Goal: Task Accomplishment & Management: Use online tool/utility

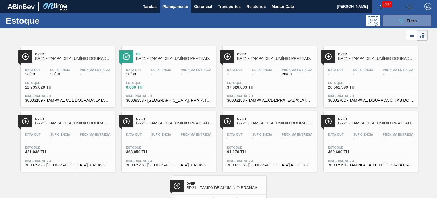
drag, startPoint x: 395, startPoint y: 18, endPoint x: 393, endPoint y: 37, distance: 19.2
click at [395, 18] on button "089F7B8B-B2A5-4AFE-B5C0-19BA573D28AC Filtro" at bounding box center [407, 20] width 48 height 11
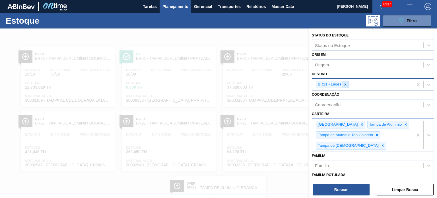
click at [346, 84] on icon at bounding box center [345, 84] width 4 height 4
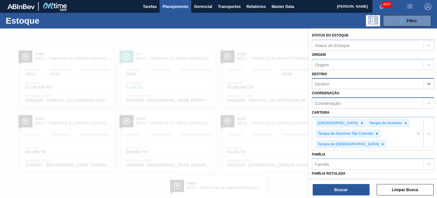
scroll to position [57, 0]
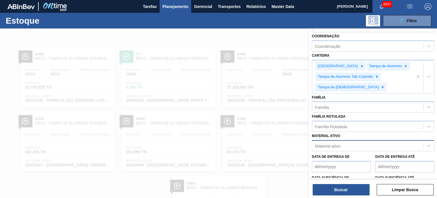
click at [338, 146] on div "Material ativo" at bounding box center [327, 145] width 25 height 5
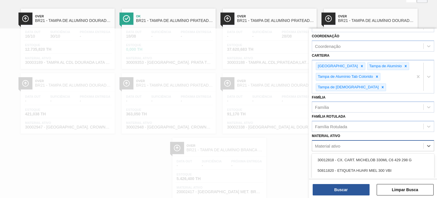
scroll to position [42, 0]
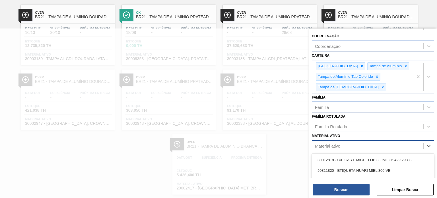
paste ativo "30003189"
type ativo "30003189"
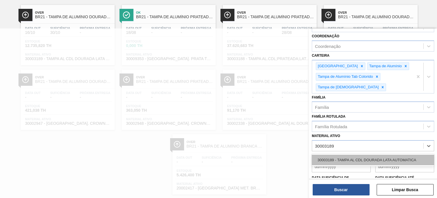
click at [340, 160] on div "30003189 - TAMPA AL CDL DOURADA LATA AUTOMATICA" at bounding box center [373, 159] width 122 height 11
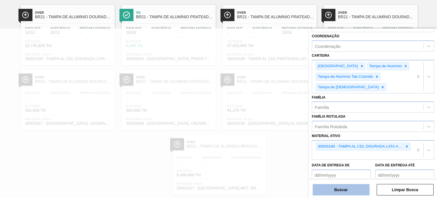
click at [344, 192] on button "Buscar" at bounding box center [341, 189] width 57 height 11
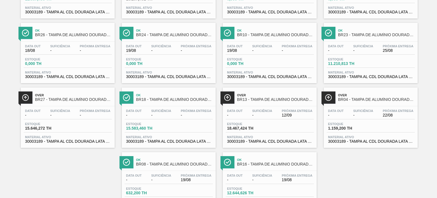
scroll to position [228, 0]
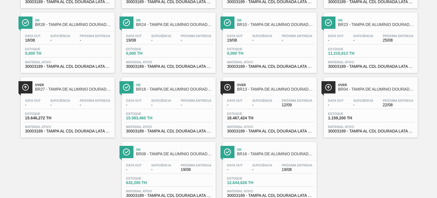
drag, startPoint x: 361, startPoint y: 86, endPoint x: 340, endPoint y: 162, distance: 78.2
click at [340, 162] on div "Ok BR09 - TAMPA DE ALUMÍNIO DOURADA BALL CDL Data out 24/08 Suficiência 29/08 P…" at bounding box center [218, 8] width 437 height 387
drag, startPoint x: 346, startPoint y: 86, endPoint x: 330, endPoint y: 156, distance: 72.2
click at [330, 156] on div "Ok BR09 - TAMPA DE ALUMÍNIO DOURADA BALL CDL Data out 24/08 Suficiência 29/08 P…" at bounding box center [218, 8] width 437 height 387
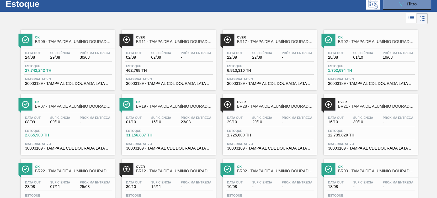
scroll to position [0, 0]
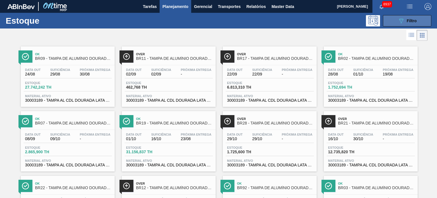
click at [418, 18] on button "089F7B8B-B2A5-4AFE-B5C0-19BA573D28AC Filtro" at bounding box center [407, 20] width 48 height 11
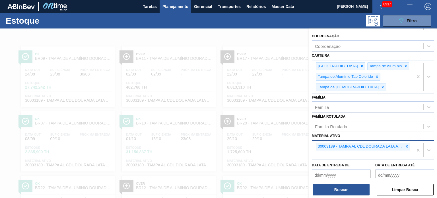
click at [406, 144] on icon at bounding box center [407, 146] width 4 height 4
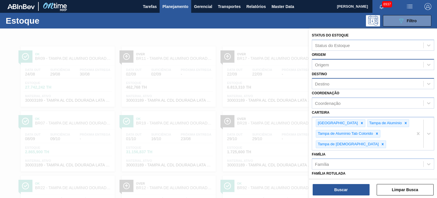
click at [342, 66] on div "Origem" at bounding box center [367, 64] width 111 height 8
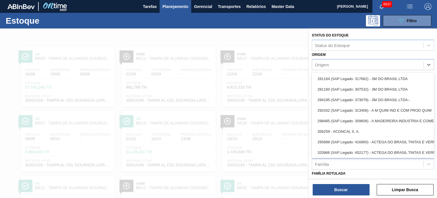
click at [343, 57] on div "Origem option 281164 (SAP Legado: 317682) - 3M DO BRASIL LTDA focused, 1 of 101…" at bounding box center [373, 60] width 122 height 19
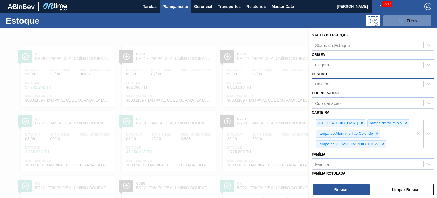
click at [341, 84] on div "Destino" at bounding box center [367, 84] width 111 height 8
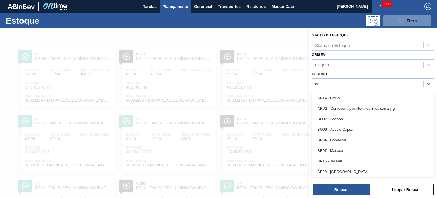
type input "cam"
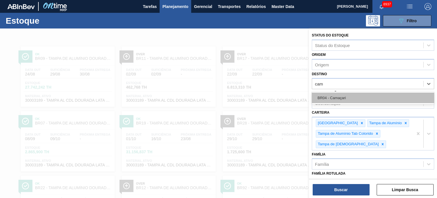
click at [340, 96] on div "BR04 - Camaçari" at bounding box center [373, 97] width 122 height 11
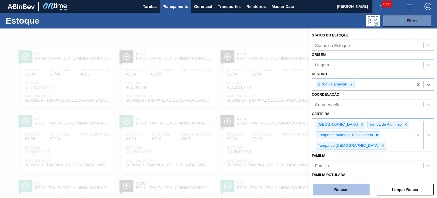
click at [347, 191] on button "Buscar" at bounding box center [341, 189] width 57 height 11
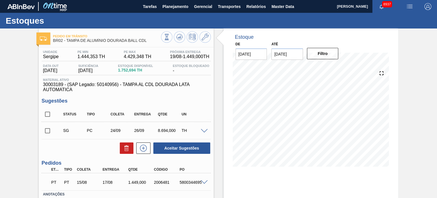
click at [47, 131] on input "checkbox" at bounding box center [48, 131] width 12 height 12
click at [124, 149] on icon at bounding box center [126, 147] width 7 height 7
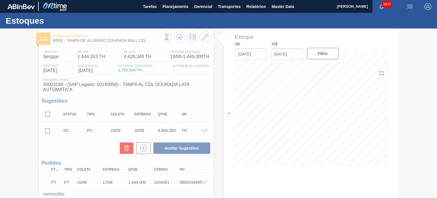
checkbox input "false"
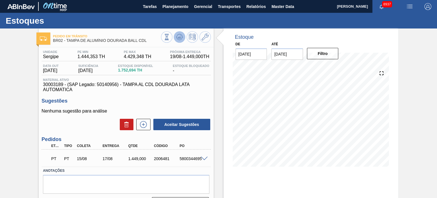
click at [170, 35] on icon at bounding box center [167, 37] width 6 height 6
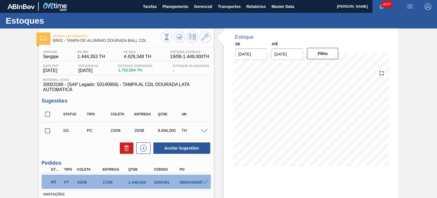
click at [202, 130] on span at bounding box center [204, 131] width 7 height 4
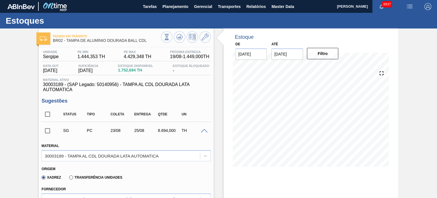
click at [206, 131] on span at bounding box center [204, 131] width 7 height 4
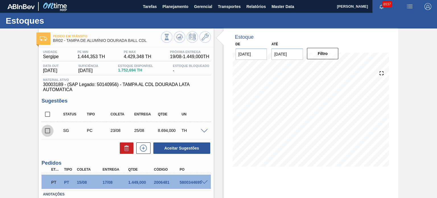
click at [47, 133] on input "checkbox" at bounding box center [48, 131] width 12 height 12
checkbox input "true"
click at [128, 149] on icon at bounding box center [126, 147] width 7 height 7
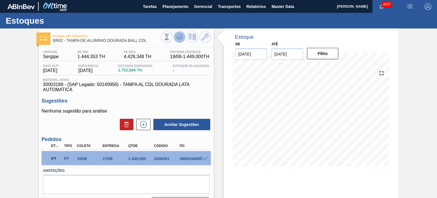
click at [170, 34] on icon at bounding box center [167, 37] width 6 height 6
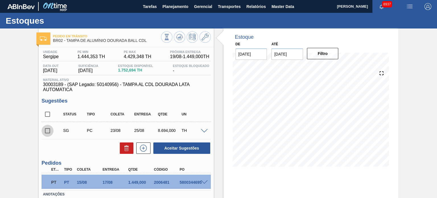
click at [46, 131] on input "checkbox" at bounding box center [48, 131] width 12 height 12
checkbox input "true"
click at [128, 148] on icon at bounding box center [126, 147] width 7 height 7
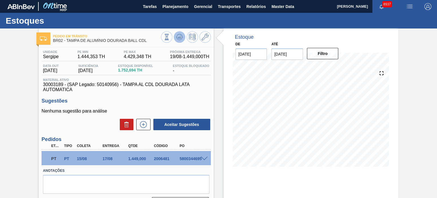
click at [170, 37] on icon at bounding box center [167, 37] width 6 height 6
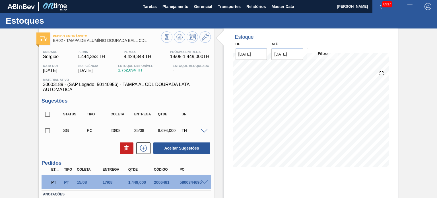
click at [204, 131] on span at bounding box center [204, 131] width 7 height 4
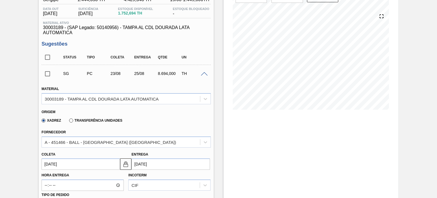
scroll to position [85, 0]
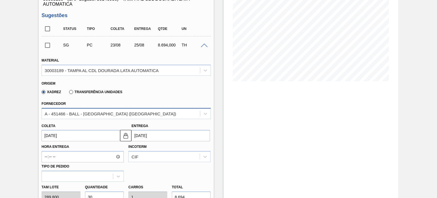
click at [121, 111] on div "A - 451466 - BALL - RECIFE (PE)" at bounding box center [121, 113] width 158 height 8
click at [11, 88] on div "Pedido em Trânsito BR02 - TAMPA DE ALUMÍNIO DOURADA BALL CDL Unidade Sergipe PE…" at bounding box center [218, 153] width 437 height 421
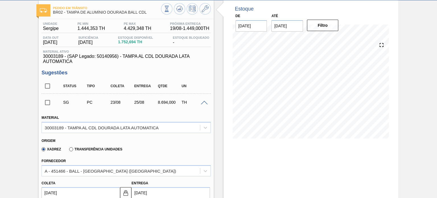
scroll to position [57, 0]
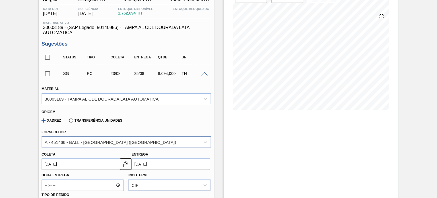
click at [142, 138] on div "A - 451466 - BALL - RECIFE (PE)" at bounding box center [121, 142] width 158 height 8
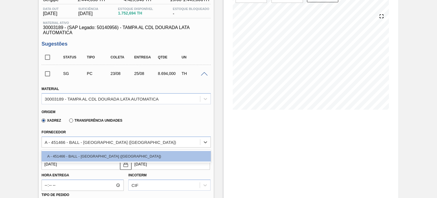
click at [278, 141] on div "Estoque De 19/08/2025 Até 01/11/2025 Filtro" at bounding box center [311, 182] width 175 height 421
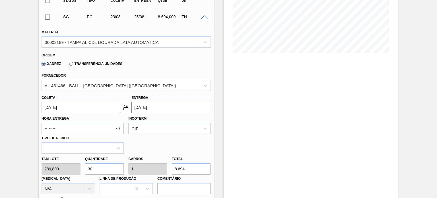
scroll to position [0, 0]
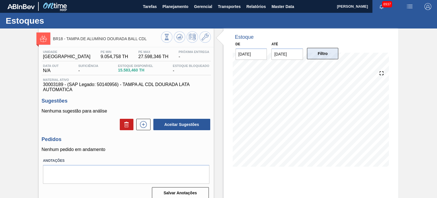
click at [316, 55] on button "Filtro" at bounding box center [323, 53] width 32 height 11
click at [181, 36] on icon at bounding box center [180, 35] width 6 height 3
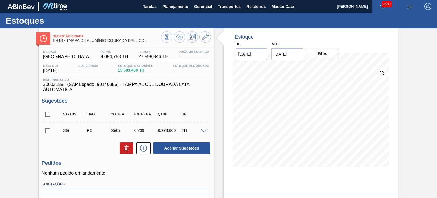
drag, startPoint x: 50, startPoint y: 129, endPoint x: 60, endPoint y: 135, distance: 11.6
click at [50, 129] on input "checkbox" at bounding box center [48, 131] width 12 height 12
click at [123, 149] on icon at bounding box center [126, 147] width 7 height 7
checkbox input "false"
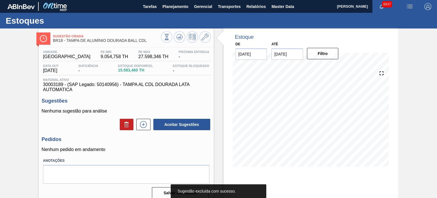
click at [377, 177] on div "Estoque De 19/08/2025 Até 01/11/2025 Filtro" at bounding box center [311, 136] width 175 height 216
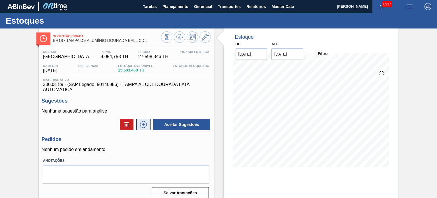
click at [142, 127] on icon at bounding box center [143, 124] width 9 height 7
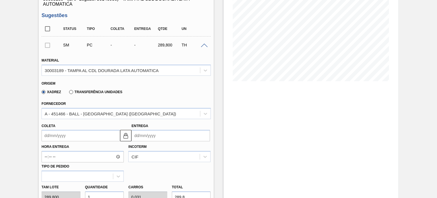
scroll to position [142, 0]
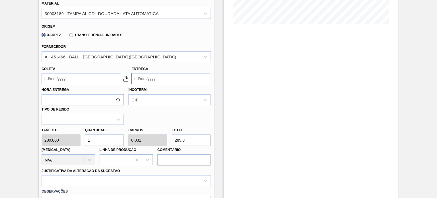
click at [159, 142] on div "Tam lote 289,800 Quantidade 1 Carros 0,031 Total 289,8 Doca N/A Linha de Produç…" at bounding box center [125, 145] width 173 height 41
type input "0,003"
type input "0"
type input "1"
type input "0,038"
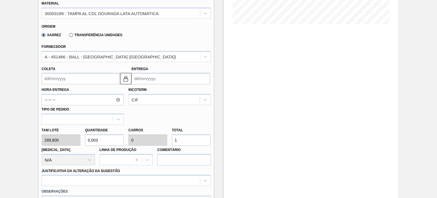
type input "0,001"
type input "11"
type input "0,38"
type input "0,012"
type input "110"
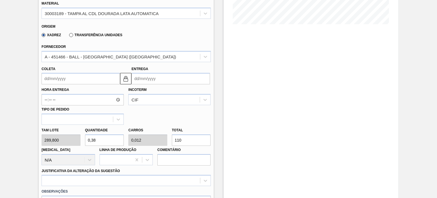
type input "3,796"
type input "0,119"
type input "1.100"
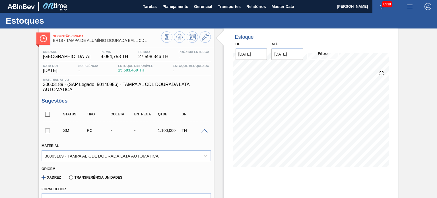
click at [204, 129] on span at bounding box center [204, 131] width 7 height 4
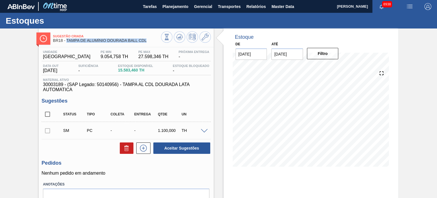
drag, startPoint x: 151, startPoint y: 42, endPoint x: 66, endPoint y: 42, distance: 85.0
click at [66, 42] on span "BR18 - TAMPA DE ALUMÍNIO DOURADA BALL CDL" at bounding box center [107, 40] width 108 height 4
copy span "TAMPA DE ALUMÍNIO DOURADA BALL CDL"
click at [0, 121] on div "Sugestão Criada BR18 - TAMPA DE ALUMÍNIO DOURADA BALL CDL Unidade Pernambuco PE…" at bounding box center [218, 136] width 437 height 216
click at [170, 39] on icon at bounding box center [167, 37] width 6 height 6
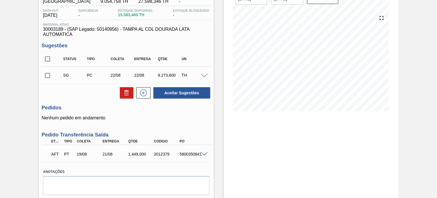
scroll to position [57, 0]
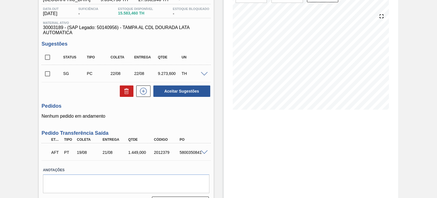
click at [46, 73] on input "checkbox" at bounding box center [48, 74] width 12 height 12
checkbox input "true"
click at [130, 92] on button at bounding box center [127, 90] width 14 height 11
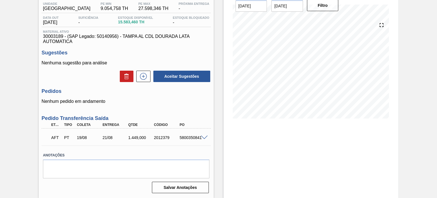
scroll to position [0, 0]
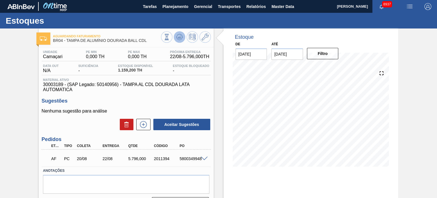
click at [170, 38] on icon at bounding box center [167, 37] width 6 height 6
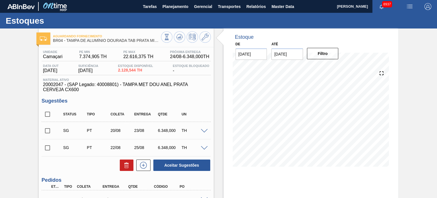
click at [50, 112] on input "checkbox" at bounding box center [48, 114] width 12 height 12
checkbox input "true"
click at [128, 167] on icon at bounding box center [126, 165] width 7 height 7
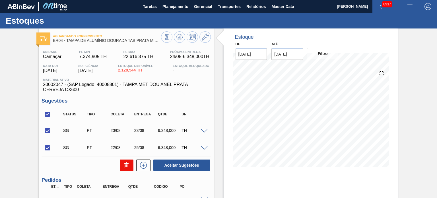
checkbox input "false"
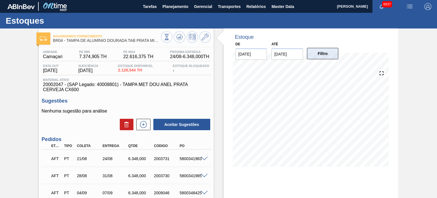
click at [316, 52] on button "Filtro" at bounding box center [323, 53] width 32 height 11
click at [322, 51] on button "Filtro" at bounding box center [323, 53] width 32 height 11
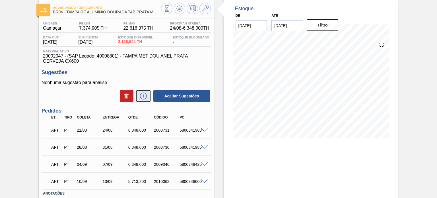
click at [140, 97] on icon at bounding box center [143, 95] width 9 height 7
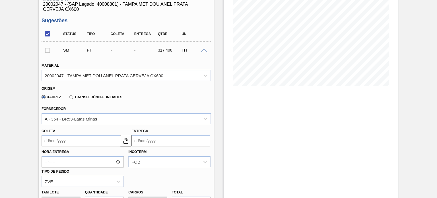
scroll to position [85, 0]
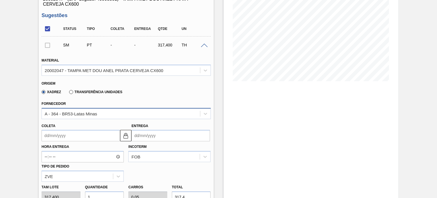
click at [96, 112] on div "A - 364 - BR53-Latas Minas" at bounding box center [71, 113] width 52 height 5
click at [15, 118] on div "Aguardando Fornecimento BR04 - TAMPA DE ALUMÍNIO DOURADA TAB PRATA MINAS Unidad…" at bounding box center [218, 189] width 437 height 493
click at [154, 138] on input "Entrega" at bounding box center [170, 135] width 78 height 11
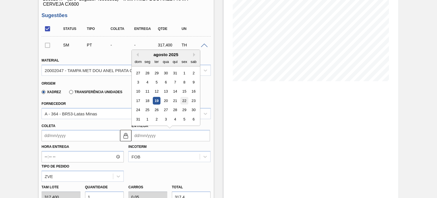
click at [185, 103] on div "22" at bounding box center [185, 101] width 8 height 8
type input "[DATE]"
type input "22/08/2025"
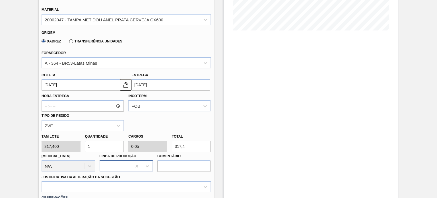
scroll to position [142, 0]
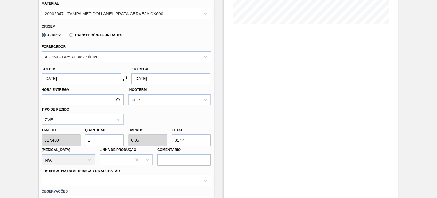
click at [97, 137] on input "1" at bounding box center [104, 139] width 39 height 11
click at [78, 137] on div "Tam lote 317,400 Quantidade 1 Carros 0,05 Total 317,4 Doca N/A Linha de Produçã…" at bounding box center [125, 145] width 173 height 41
type input "2"
type input "0,1"
type input "634,8"
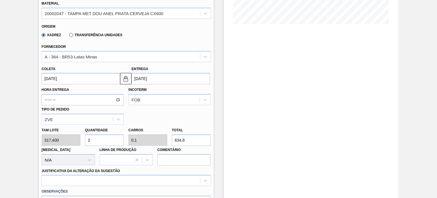
type input "20"
type input "1"
type input "6.348"
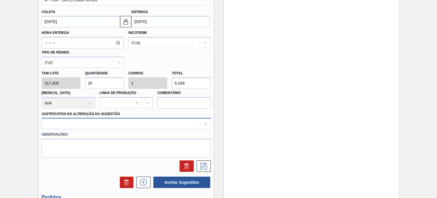
type input "20"
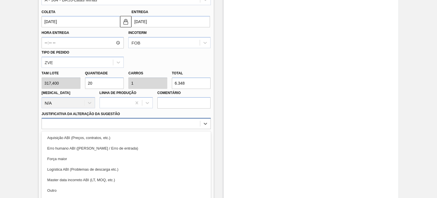
click at [111, 124] on div "option Aquisição ABI (Preços, contratos, etc.) focused, 1 of 18. 18 results ava…" at bounding box center [126, 123] width 169 height 11
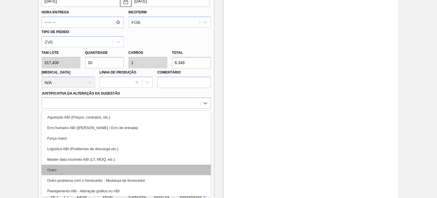
click at [81, 169] on div "Outro" at bounding box center [126, 169] width 169 height 11
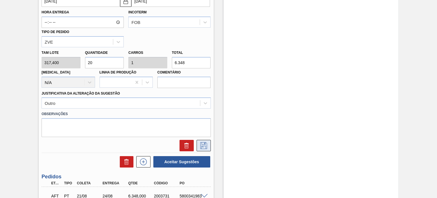
click at [202, 145] on icon at bounding box center [203, 145] width 9 height 7
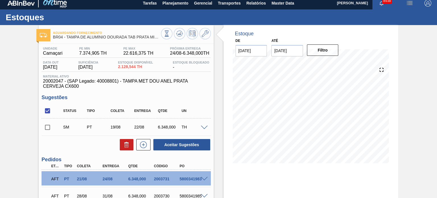
scroll to position [0, 0]
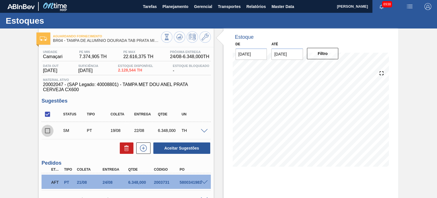
click at [50, 130] on input "checkbox" at bounding box center [48, 131] width 12 height 12
checkbox input "true"
click at [127, 147] on icon at bounding box center [126, 147] width 7 height 7
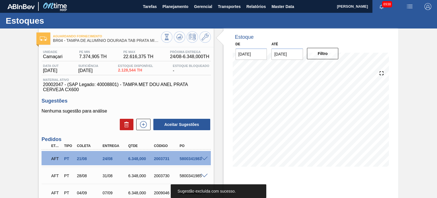
click at [326, 184] on div "Estoque De 19/08/2025 Até 01/11/2025 Filtro" at bounding box center [311, 146] width 175 height 236
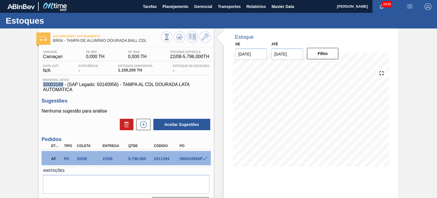
drag, startPoint x: 42, startPoint y: 84, endPoint x: 63, endPoint y: 86, distance: 20.3
click at [63, 86] on div "Unidade Camaçari PE MIN 0,000 TH PE MAX 0,000 TH Próxima Entrega 22/08 - 5.796,…" at bounding box center [126, 128] width 175 height 163
copy span "30003189"
drag, startPoint x: 148, startPoint y: 38, endPoint x: 81, endPoint y: 41, distance: 66.9
click at [81, 41] on div "Aguardando Faturamento BR04 - TAMPA DE ALUMÍNIO DOURADA BALL CDL" at bounding box center [107, 38] width 108 height 13
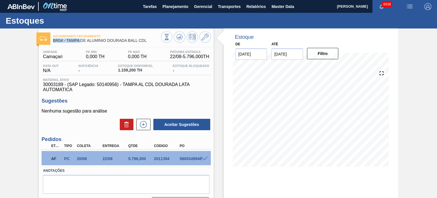
click at [0, 45] on div "Aguardando Faturamento BR04 - TAMPA DE ALUMÍNIO DOURADA BALL CDL Unidade Camaça…" at bounding box center [218, 136] width 437 height 216
drag, startPoint x: 129, startPoint y: 40, endPoint x: 67, endPoint y: 40, distance: 62.0
click at [67, 40] on span "BR04 - TAMPA DE ALUMÍNIO DOURADA BALL CDL" at bounding box center [107, 40] width 108 height 4
copy span "TAMPA DE ALUMÍNIO DOURADA BALL CDL"
click at [141, 128] on button at bounding box center [143, 124] width 14 height 11
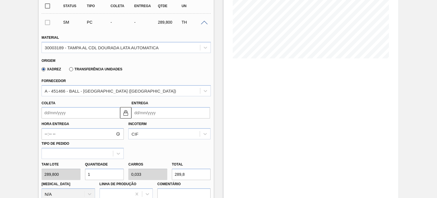
scroll to position [142, 0]
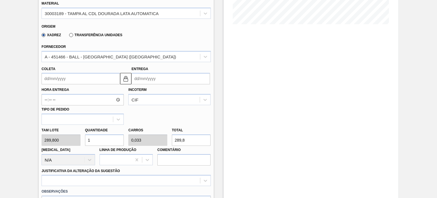
click at [74, 142] on div "Tam lote 289,800 Quantidade 1 Carros 0,033 Total 289,8 Doca N/A Linha de Produç…" at bounding box center [125, 145] width 173 height 41
type input "5"
type input "0,167"
type input "1.449"
type input "5"
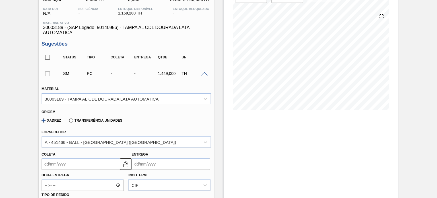
scroll to position [0, 0]
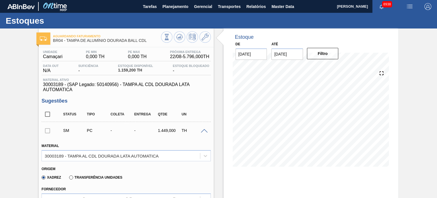
click at [203, 130] on span at bounding box center [204, 131] width 7 height 4
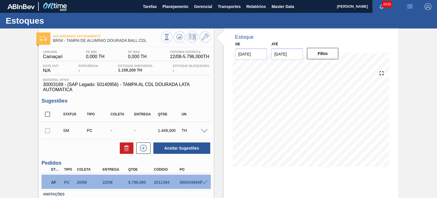
click at [202, 129] on span at bounding box center [204, 131] width 7 height 4
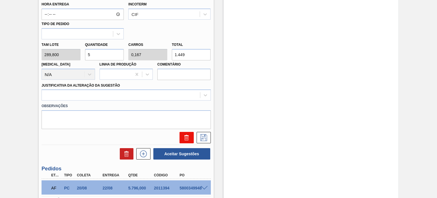
click at [184, 135] on icon at bounding box center [186, 135] width 4 height 1
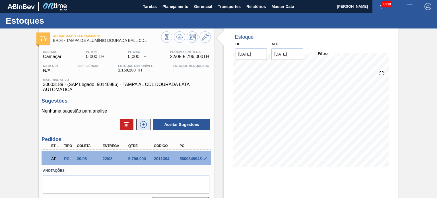
click at [143, 127] on icon at bounding box center [143, 124] width 9 height 7
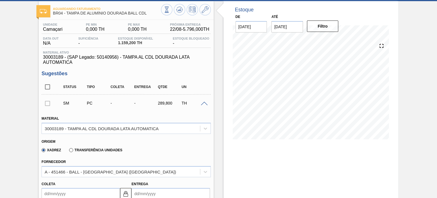
scroll to position [57, 0]
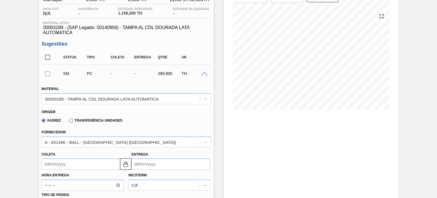
click at [71, 119] on label "Transferência Unidades" at bounding box center [95, 120] width 53 height 4
click at [68, 121] on input "Transferência Unidades" at bounding box center [68, 121] width 0 height 0
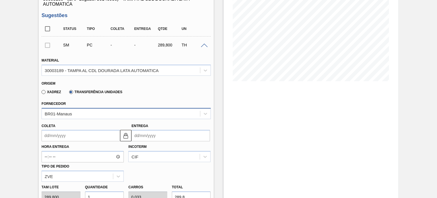
click at [79, 111] on div "BR01-Manaus" at bounding box center [126, 113] width 169 height 11
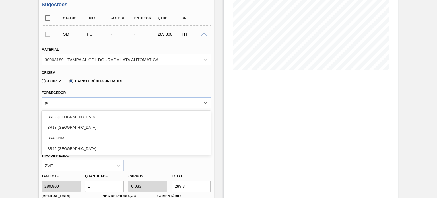
type input "per"
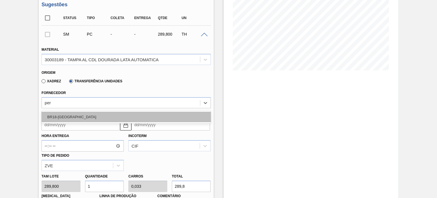
click at [82, 112] on div "BR18-Pernambuco" at bounding box center [126, 116] width 169 height 11
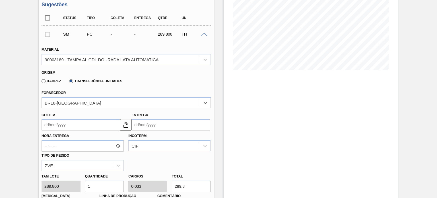
click at [83, 121] on input "Coleta" at bounding box center [81, 124] width 78 height 11
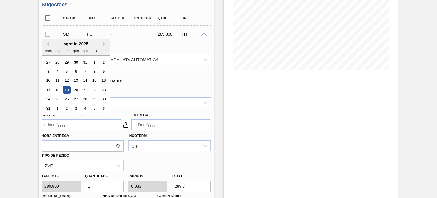
click at [67, 90] on div "19" at bounding box center [67, 90] width 8 height 8
type input "[DATE]"
type input "21/08/2025"
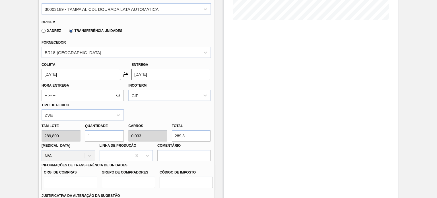
scroll to position [153, 0]
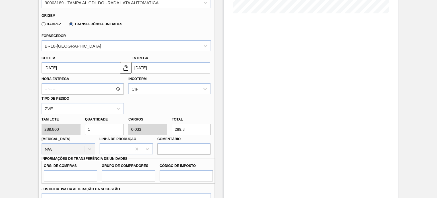
click at [79, 131] on div "Tam lote 289,800 Quantidade 1 Carros 0,033 Total 289,8 Doca N/A Linha de Produç…" at bounding box center [125, 134] width 173 height 41
type input "5"
type input "0,167"
type input "1.449"
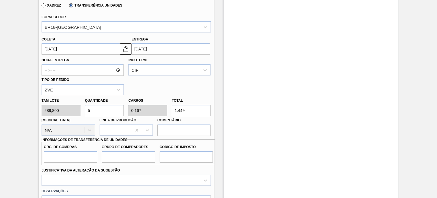
scroll to position [181, 0]
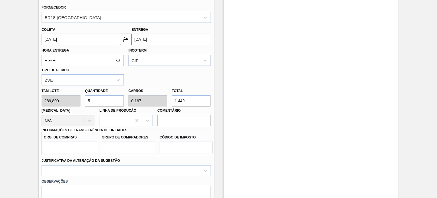
type input "5"
click at [72, 146] on input "Org. de Compras" at bounding box center [70, 146] width 53 height 11
type input "A01"
type input "BR0"
type input "I1"
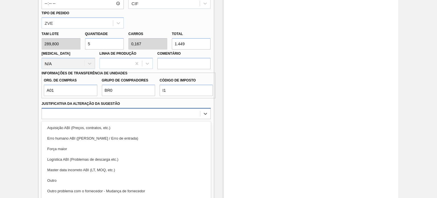
click at [126, 115] on div "option Aquisição ABI (Preços, contratos, etc.) focused, 1 of 18. 18 results ava…" at bounding box center [126, 113] width 169 height 11
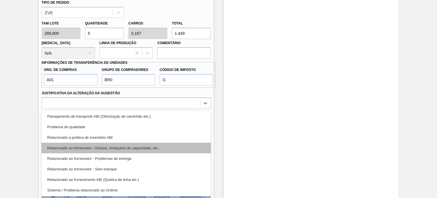
scroll to position [106, 0]
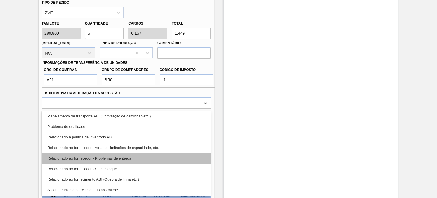
click at [127, 156] on div "Relacionado ao fornecedor - Problemas de entrega" at bounding box center [126, 158] width 169 height 11
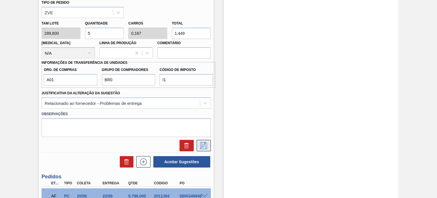
click at [203, 145] on icon at bounding box center [203, 145] width 7 height 7
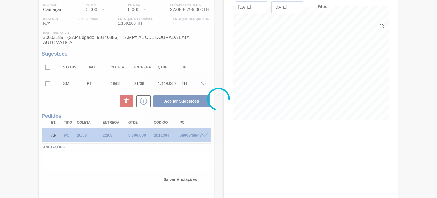
scroll to position [47, 0]
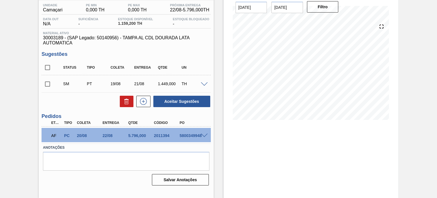
click at [200, 83] on div at bounding box center [204, 84] width 11 height 4
click at [204, 83] on span at bounding box center [204, 84] width 7 height 4
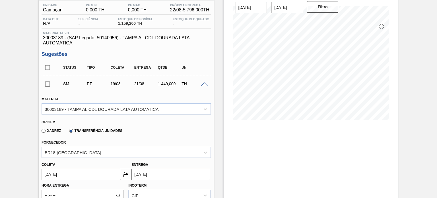
click at [204, 83] on span at bounding box center [204, 84] width 7 height 4
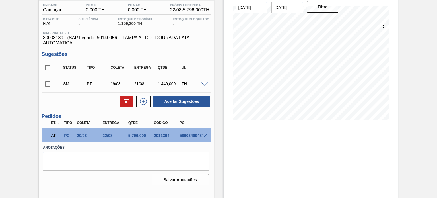
click at [45, 86] on input "checkbox" at bounding box center [48, 84] width 12 height 12
click at [164, 104] on button "Aceitar Sugestões" at bounding box center [181, 101] width 57 height 11
checkbox input "false"
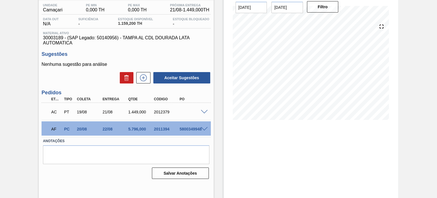
click at [204, 111] on span at bounding box center [204, 112] width 7 height 4
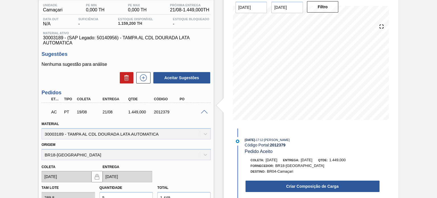
scroll to position [160, 0]
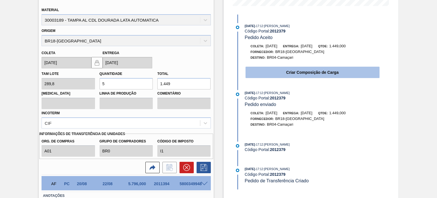
click at [310, 76] on button "Criar Composição de Carga" at bounding box center [312, 72] width 134 height 11
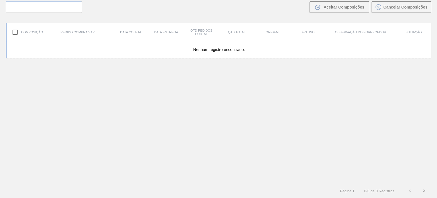
scroll to position [41, 0]
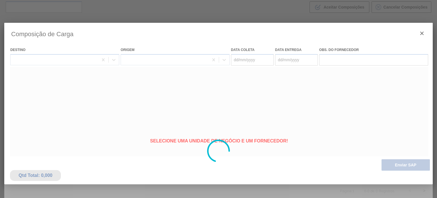
type coleta "[DATE]"
type entrega "21/08/2025"
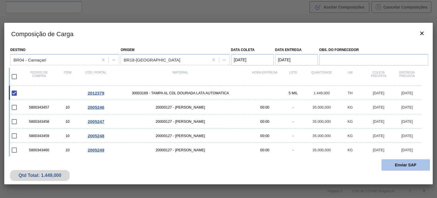
click at [416, 163] on button "Enviar SAP" at bounding box center [405, 164] width 48 height 11
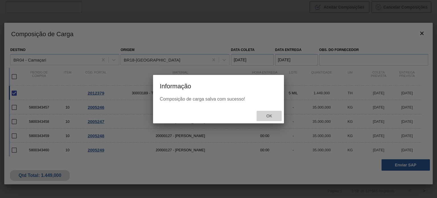
click at [268, 117] on span "Ok" at bounding box center [269, 115] width 15 height 5
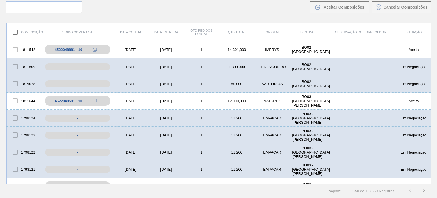
scroll to position [0, 0]
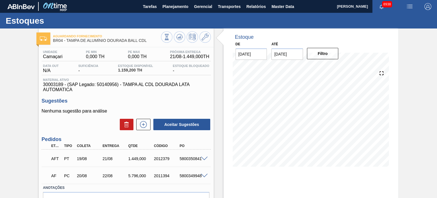
click at [192, 159] on div "5800350841" at bounding box center [192, 158] width 28 height 5
copy div "5800350841"
click at [203, 157] on span at bounding box center [204, 158] width 7 height 4
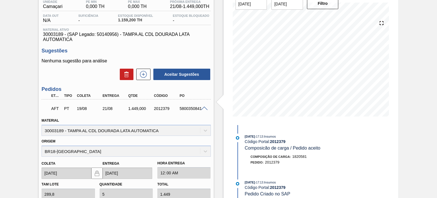
scroll to position [57, 0]
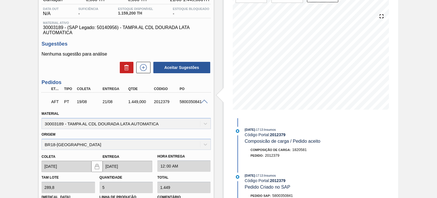
click at [199, 103] on div at bounding box center [204, 101] width 11 height 4
click at [203, 104] on div "5800350841" at bounding box center [192, 101] width 28 height 5
click at [203, 101] on span at bounding box center [204, 102] width 7 height 4
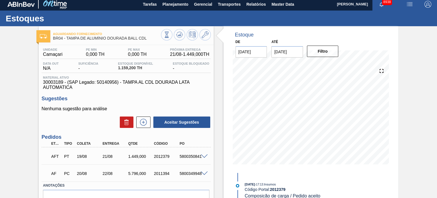
scroll to position [0, 0]
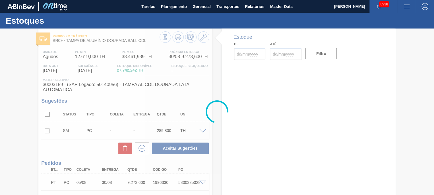
type input "[DATE]"
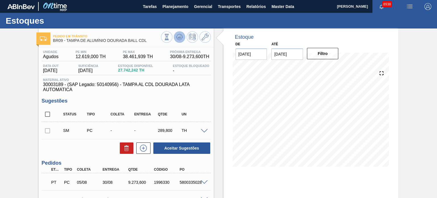
click at [170, 37] on icon at bounding box center [167, 37] width 6 height 6
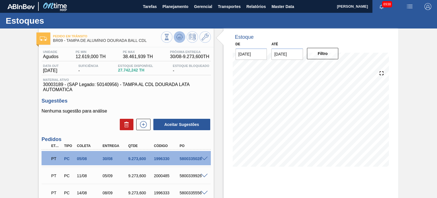
click at [170, 36] on icon at bounding box center [167, 37] width 6 height 6
click at [249, 7] on span "Relatórios" at bounding box center [255, 6] width 19 height 7
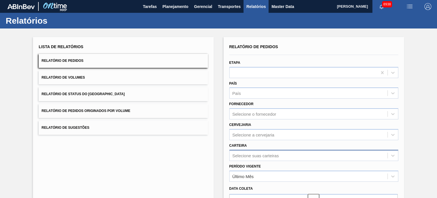
click at [259, 152] on div "Selecione suas carteiras" at bounding box center [313, 155] width 169 height 11
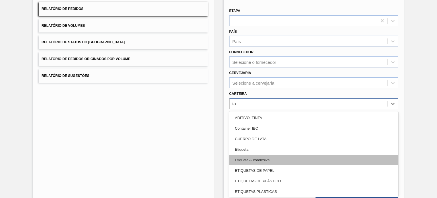
type input "tam"
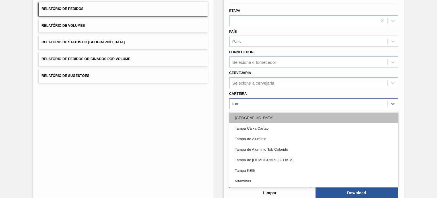
click at [264, 115] on div "[GEOGRAPHIC_DATA]" at bounding box center [313, 117] width 169 height 11
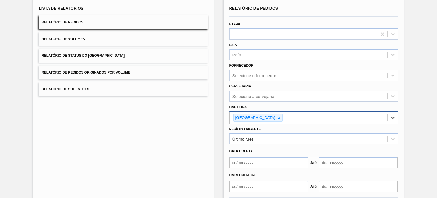
scroll to position [66, 0]
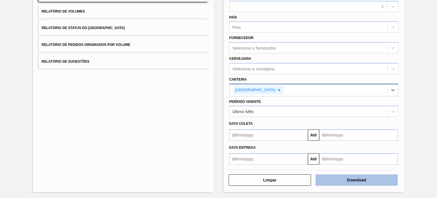
click at [350, 182] on button "Download" at bounding box center [356, 179] width 82 height 11
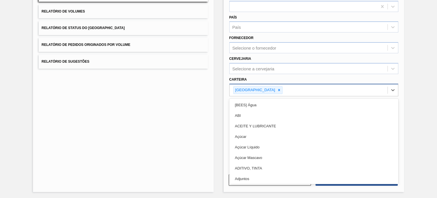
click at [266, 90] on div "[GEOGRAPHIC_DATA]" at bounding box center [309, 90] width 158 height 12
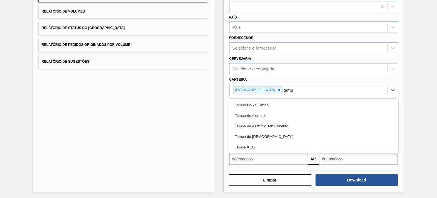
type input "tampa"
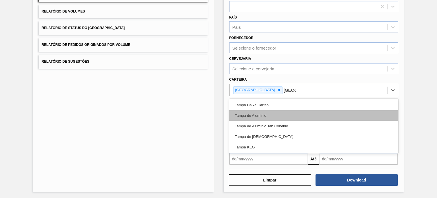
click at [275, 116] on div "Tampa de Alumínio" at bounding box center [313, 115] width 169 height 11
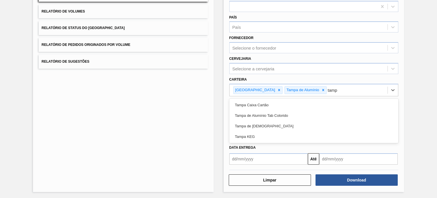
type input "tampa"
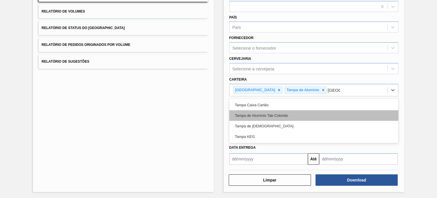
click at [275, 116] on div "Tampa de Alumínio Tab Colorido" at bounding box center [313, 115] width 169 height 11
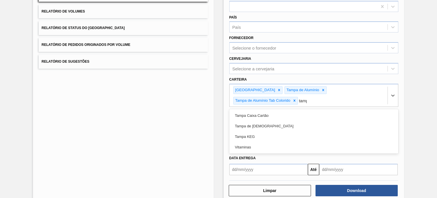
type input "tampa"
click at [275, 121] on div "Tampa de [DEMOGRAPHIC_DATA]" at bounding box center [313, 126] width 169 height 11
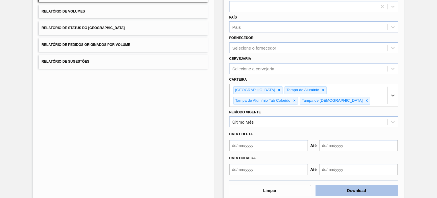
click at [344, 188] on button "Download" at bounding box center [356, 190] width 82 height 11
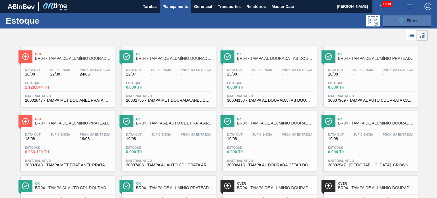
click at [394, 16] on button "089F7B8B-B2A5-4AFE-B5C0-19BA573D28AC Filtro" at bounding box center [407, 20] width 48 height 11
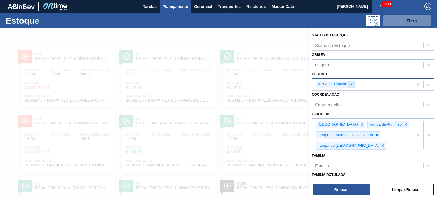
click at [350, 84] on icon at bounding box center [351, 84] width 4 height 4
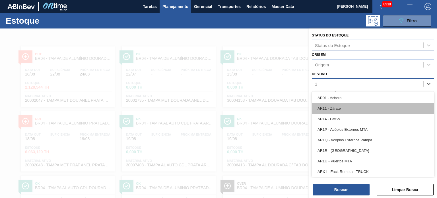
type input "11"
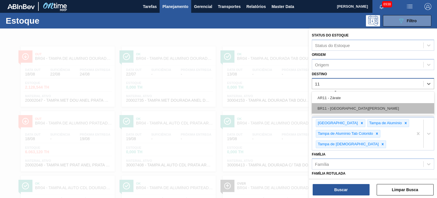
click at [350, 108] on div "BR11 - São Luís" at bounding box center [373, 108] width 122 height 11
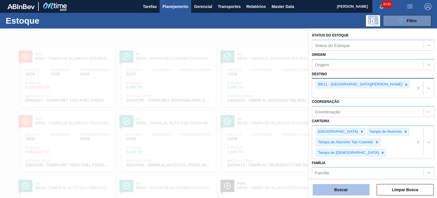
click at [348, 187] on button "Buscar" at bounding box center [341, 189] width 57 height 11
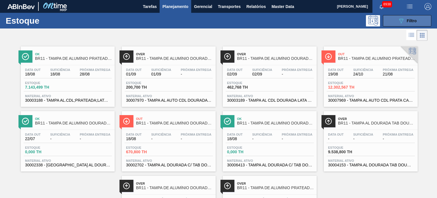
click at [402, 20] on icon "089F7B8B-B2A5-4AFE-B5C0-19BA573D28AC" at bounding box center [401, 20] width 7 height 7
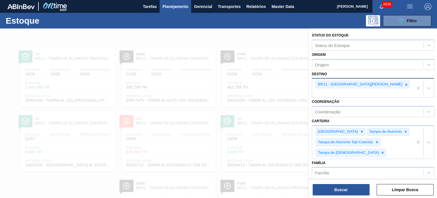
click at [404, 84] on icon at bounding box center [406, 84] width 4 height 4
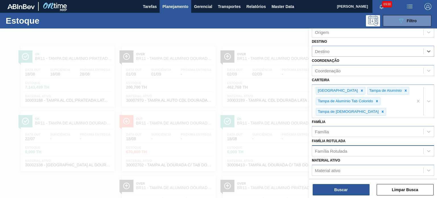
scroll to position [57, 0]
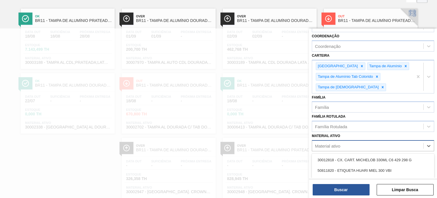
click at [336, 146] on div "Material ativo" at bounding box center [327, 145] width 25 height 5
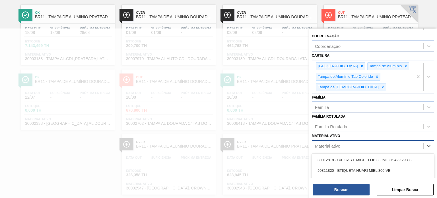
paste ativo "30003189"
type ativo "30003189"
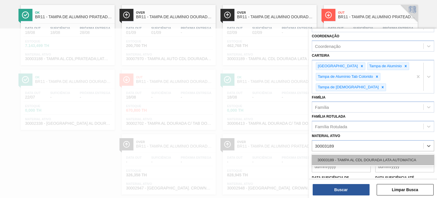
click at [346, 159] on div "30003189 - TAMPA AL CDL DOURADA LATA AUTOMATICA" at bounding box center [373, 159] width 122 height 11
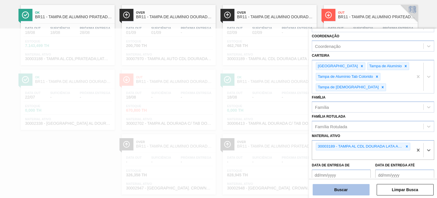
click at [346, 189] on button "Buscar" at bounding box center [341, 189] width 57 height 11
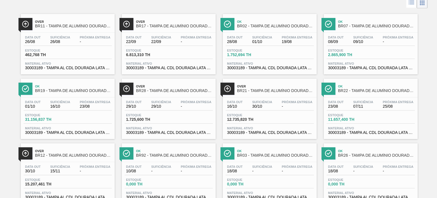
scroll to position [0, 0]
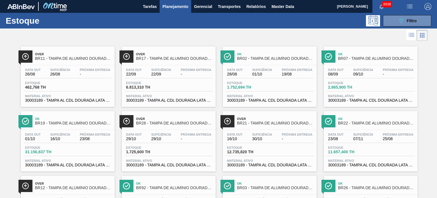
drag, startPoint x: 398, startPoint y: 23, endPoint x: 398, endPoint y: 26, distance: 3.4
click at [398, 23] on icon "089F7B8B-B2A5-4AFE-B5C0-19BA573D28AC" at bounding box center [401, 20] width 7 height 7
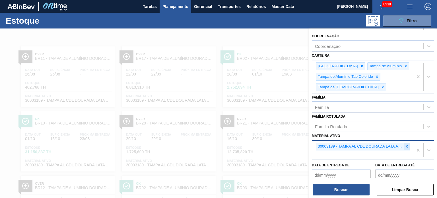
click at [406, 144] on icon at bounding box center [407, 146] width 4 height 4
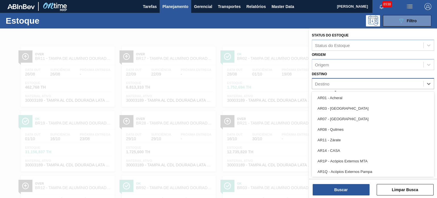
click at [339, 80] on div "Destino" at bounding box center [367, 84] width 111 height 8
type input "lu"
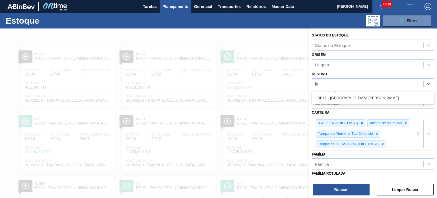
click at [335, 101] on div "BR11 - São Luís" at bounding box center [373, 97] width 122 height 11
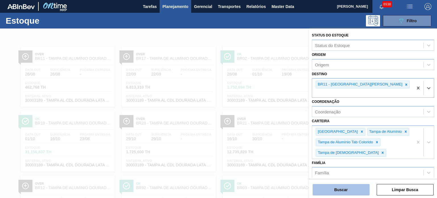
click at [344, 190] on button "Buscar" at bounding box center [341, 189] width 57 height 11
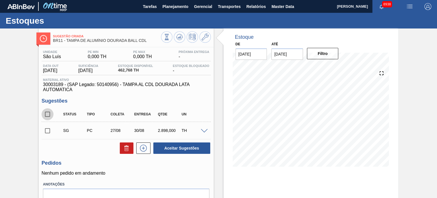
click at [51, 116] on input "checkbox" at bounding box center [48, 114] width 12 height 12
checkbox input "true"
click at [131, 147] on button at bounding box center [127, 147] width 14 height 11
checkbox input "false"
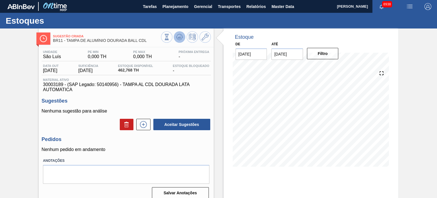
click at [170, 35] on icon at bounding box center [167, 37] width 6 height 6
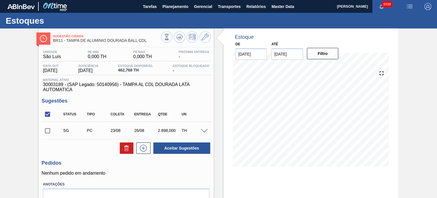
click at [201, 129] on span at bounding box center [204, 131] width 7 height 4
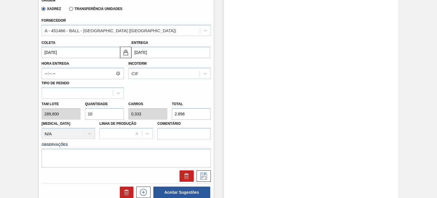
scroll to position [171, 0]
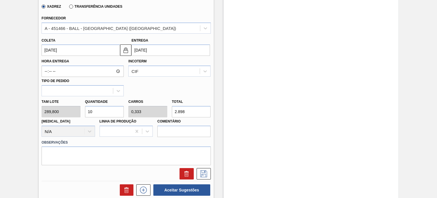
click at [72, 113] on div "Tam lote 289,800 Quantidade 10 Carros 0,333 Total 2.898 Doca N/A Linha de Produ…" at bounding box center [125, 116] width 173 height 41
type input "3"
type input "0,1"
type input "869,4"
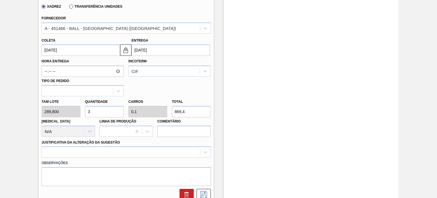
type input "30"
type input "1"
type input "8.694"
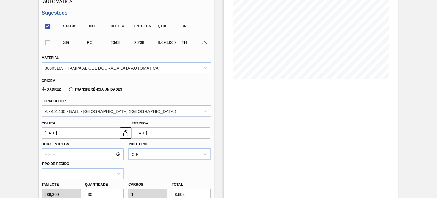
type input "30"
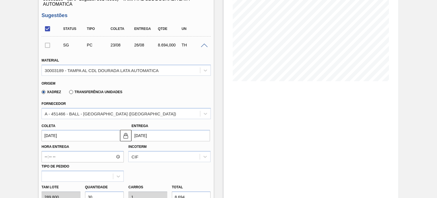
click at [267, 159] on div "Estoque De [DATE] Até [DATE] Filtro" at bounding box center [311, 158] width 175 height 431
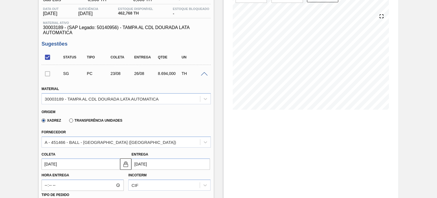
scroll to position [28, 0]
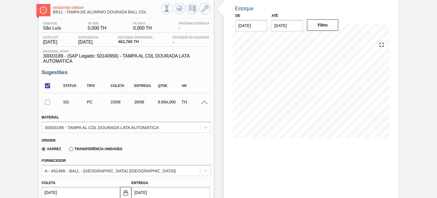
click at [49, 104] on div at bounding box center [48, 101] width 12 height 11
click at [204, 102] on span at bounding box center [204, 102] width 7 height 4
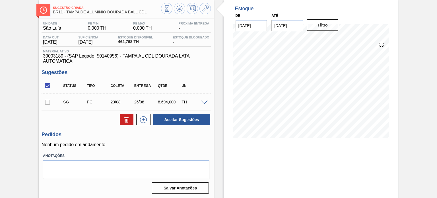
click at [47, 102] on div at bounding box center [48, 101] width 12 height 11
click at [206, 101] on span at bounding box center [204, 102] width 7 height 4
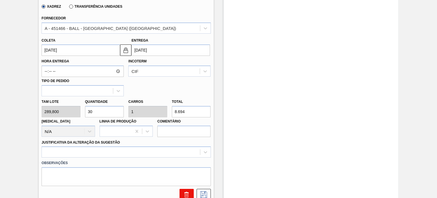
click at [184, 195] on icon at bounding box center [186, 194] width 7 height 7
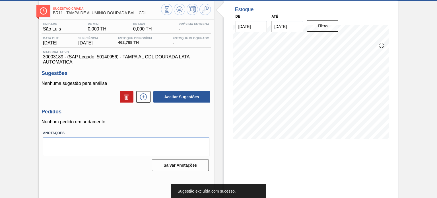
scroll to position [18, 0]
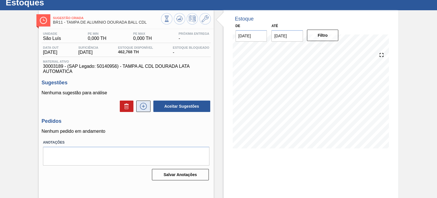
click at [139, 107] on icon at bounding box center [143, 106] width 9 height 7
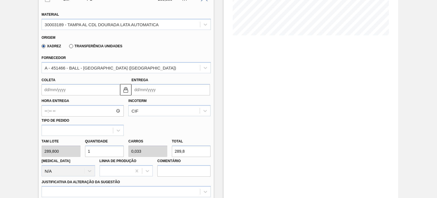
scroll to position [132, 0]
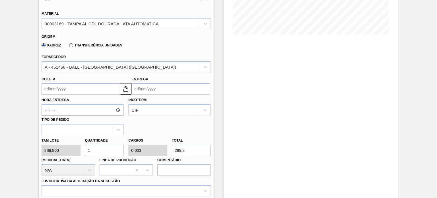
click at [166, 148] on div "Tam lote 289,800 Quantidade 1 Carros 0,033 Total 289,8 Doca N/A Linha de Produç…" at bounding box center [125, 155] width 173 height 41
type input "0,003"
type input "0"
type input "1"
type input "0,048"
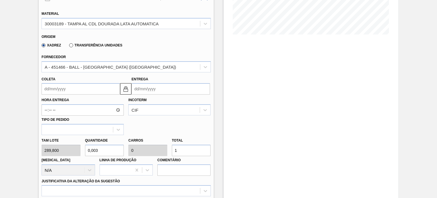
type input "0,002"
type input "14"
type input "0,483"
type input "0,016"
type input "140"
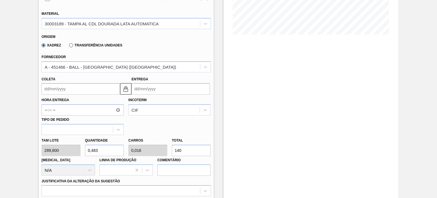
type input "4,831"
type input "0,161"
type input "1.400"
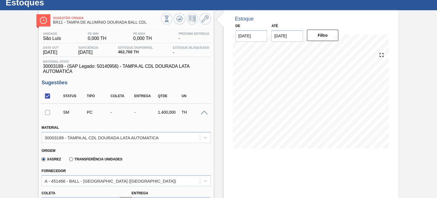
scroll to position [0, 0]
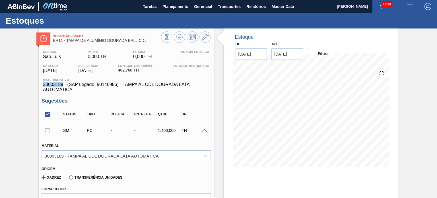
drag, startPoint x: 42, startPoint y: 84, endPoint x: 63, endPoint y: 84, distance: 20.2
click at [63, 84] on div "Material ativo 30003189 - (SAP Legado: 50140956) - TAMPA AL CDL DOURADA LATA AU…" at bounding box center [126, 85] width 169 height 14
copy span "30003189"
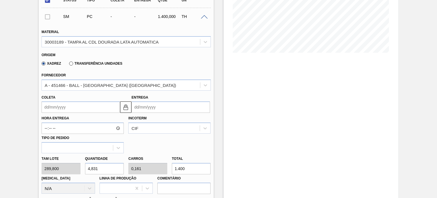
click at [157, 170] on div "Tam lote 289,800 Quantidade 4,831 Carros 0,161 Total 1.400 Doca N/A Linha de Pr…" at bounding box center [125, 173] width 173 height 41
type input "0,003"
type input "0"
type input "1"
type input "0,059"
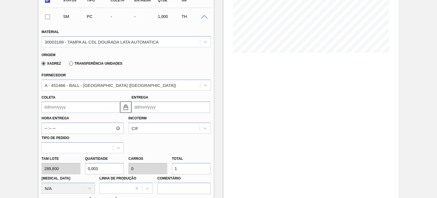
type input "0,002"
type input "17"
type input "0,587"
type input "0,02"
type input "170"
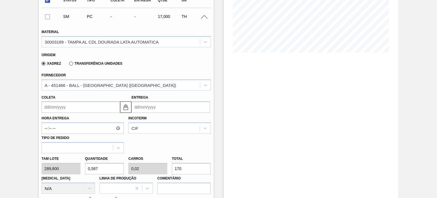
type input "5,866"
type input "0,196"
type input "1.700"
click at [67, 168] on div "Tam lote 289,800 Quantidade 5,866 Carros 0,196 Total 1.700 Doca N/A Linha de Pr…" at bounding box center [125, 173] width 173 height 41
type input "6"
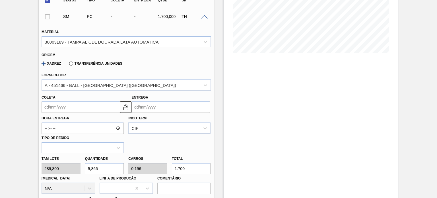
type input "0,2"
type input "1.738,8"
type input "6"
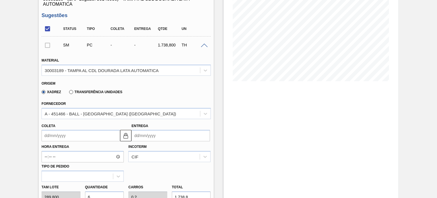
scroll to position [0, 0]
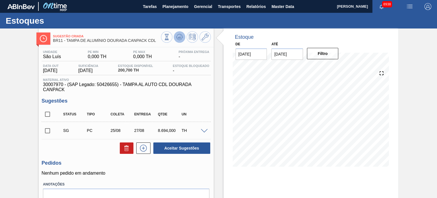
click at [170, 38] on icon at bounding box center [167, 37] width 6 height 6
click at [47, 132] on input "checkbox" at bounding box center [48, 131] width 12 height 12
click at [125, 149] on icon at bounding box center [126, 147] width 7 height 7
checkbox input "false"
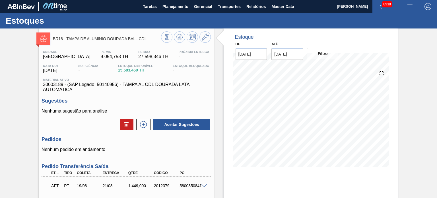
click at [172, 32] on div at bounding box center [186, 37] width 50 height 13
click at [174, 33] on button at bounding box center [179, 36] width 11 height 11
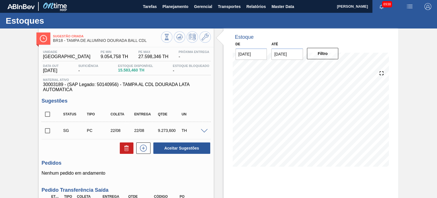
click at [203, 130] on span at bounding box center [204, 131] width 7 height 4
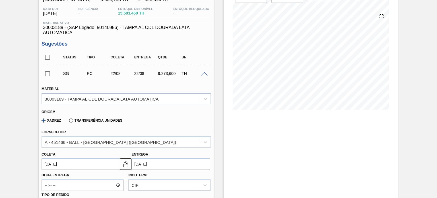
scroll to position [85, 0]
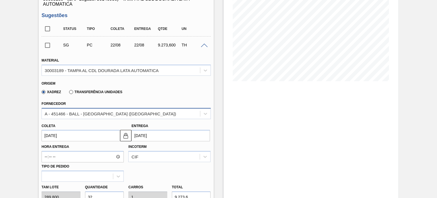
click at [162, 114] on div "A - 451466 - BALL - [GEOGRAPHIC_DATA] ([GEOGRAPHIC_DATA])" at bounding box center [121, 113] width 158 height 8
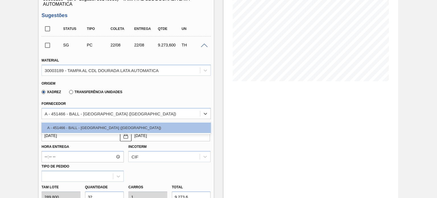
click at [244, 140] on div "Estoque De [DATE] Até [DATE] Filtro" at bounding box center [311, 169] width 175 height 453
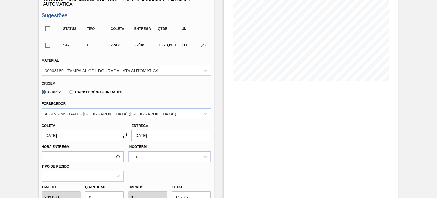
click at [274, 141] on div "Estoque De [DATE] Até [DATE] Filtro 24/08 Projeção de Estoque 19,768.664 [DOMAI…" at bounding box center [311, 169] width 175 height 453
click at [199, 45] on div at bounding box center [204, 45] width 11 height 4
click at [201, 45] on span at bounding box center [204, 46] width 7 height 4
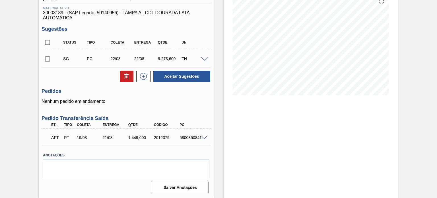
click at [47, 59] on input "checkbox" at bounding box center [48, 59] width 12 height 12
click at [170, 77] on button "Aceitar Sugestões" at bounding box center [181, 76] width 57 height 11
checkbox input "false"
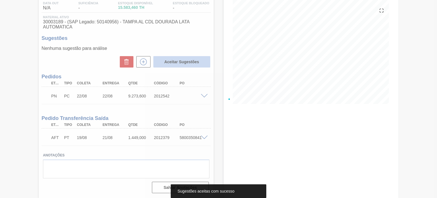
scroll to position [62, 0]
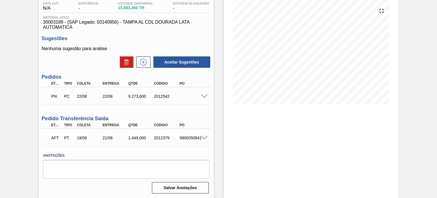
click at [202, 94] on span at bounding box center [204, 96] width 7 height 4
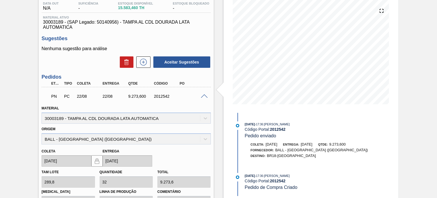
click at [202, 94] on span at bounding box center [204, 96] width 7 height 4
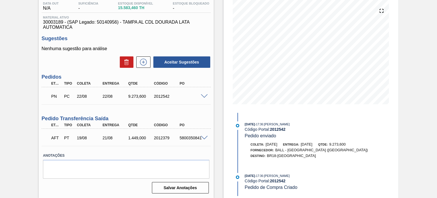
scroll to position [0, 0]
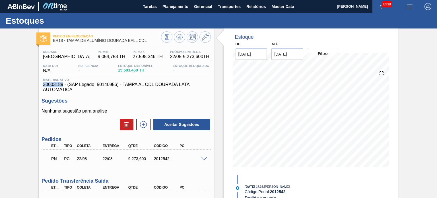
drag, startPoint x: 42, startPoint y: 84, endPoint x: 62, endPoint y: 85, distance: 20.8
click at [62, 85] on div "Material ativo 30003189 - (SAP Legado: 50140956) - TAMPA AL CDL DOURADA LATA AU…" at bounding box center [126, 85] width 169 height 14
copy span "30003189"
drag, startPoint x: 148, startPoint y: 42, endPoint x: 66, endPoint y: 40, distance: 81.9
click at [66, 40] on span "BR18 - TAMPA DE ALUMÍNIO DOURADA BALL CDL" at bounding box center [107, 40] width 108 height 4
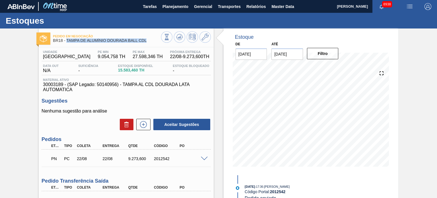
copy span "TAMPA DE ALUMÍNIO DOURADA BALL CDL"
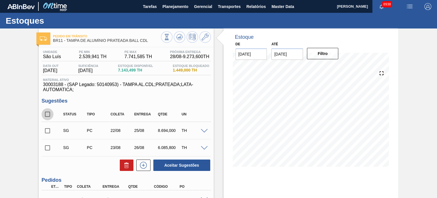
click at [47, 116] on input "checkbox" at bounding box center [48, 114] width 12 height 12
checkbox input "true"
click at [128, 164] on icon at bounding box center [126, 165] width 7 height 7
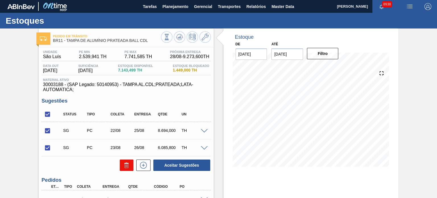
checkbox input "false"
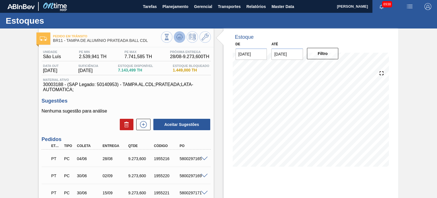
click at [170, 39] on icon at bounding box center [167, 37] width 6 height 6
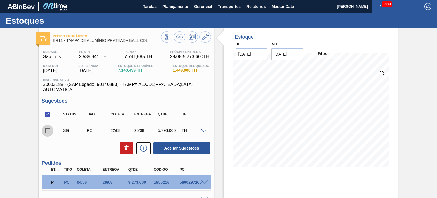
click at [49, 129] on input "checkbox" at bounding box center [48, 131] width 12 height 12
checkbox input "true"
click at [129, 148] on icon at bounding box center [126, 147] width 7 height 7
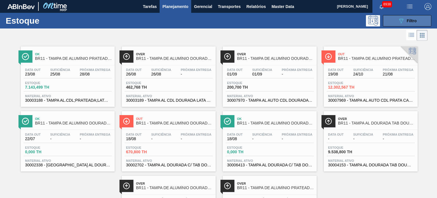
click at [400, 24] on button "089F7B8B-B2A5-4AFE-B5C0-19BA573D28AC Filtro" at bounding box center [407, 20] width 48 height 11
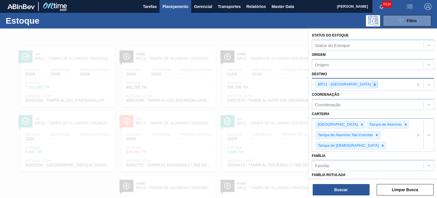
click at [373, 83] on icon at bounding box center [375, 84] width 4 height 4
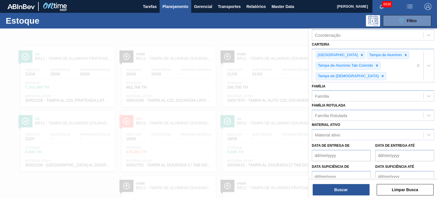
scroll to position [94, 0]
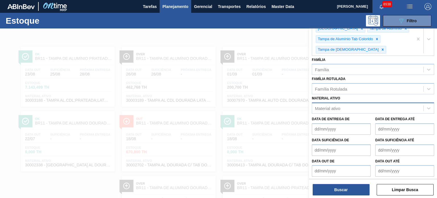
click at [331, 106] on div "Material ativo" at bounding box center [327, 108] width 25 height 5
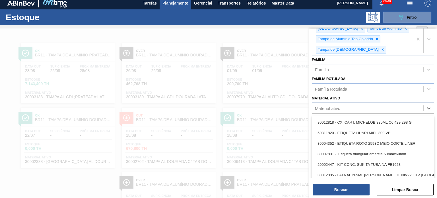
scroll to position [4, 0]
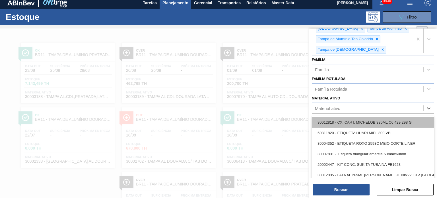
paste ativo "30002948"
type ativo "30002948"
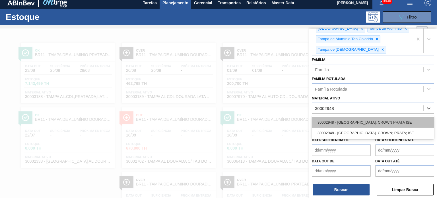
click at [351, 121] on div "30002948 - [GEOGRAPHIC_DATA]. CROWN PRATA ISE" at bounding box center [373, 122] width 122 height 11
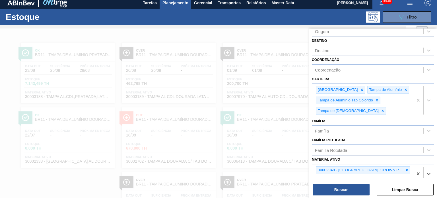
scroll to position [0, 0]
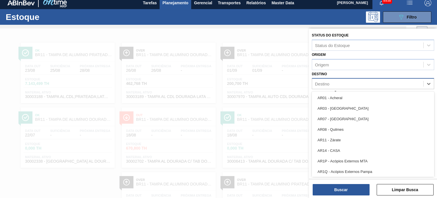
click at [341, 84] on div "Destino" at bounding box center [367, 84] width 111 height 8
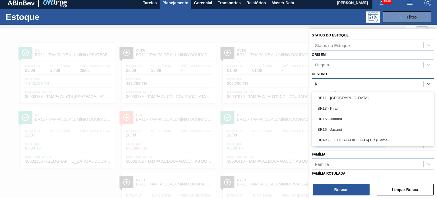
type input "í"
type input "pir"
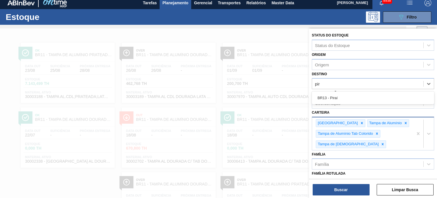
drag, startPoint x: 344, startPoint y: 95, endPoint x: 349, endPoint y: 119, distance: 24.6
click at [344, 95] on div "BR13 - Piraí" at bounding box center [373, 97] width 122 height 11
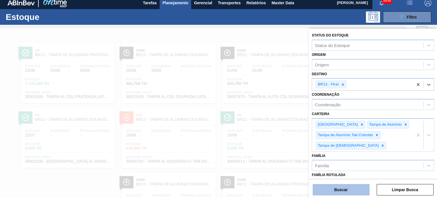
click at [351, 188] on button "Buscar" at bounding box center [341, 189] width 57 height 11
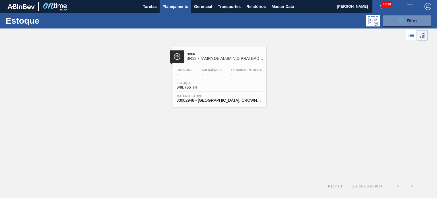
drag, startPoint x: 211, startPoint y: 58, endPoint x: 215, endPoint y: 61, distance: 5.1
click at [215, 61] on div "Over BR13 - TAMPA DE ALUMÍNIO PRATEADA CROWN ISE" at bounding box center [225, 56] width 77 height 13
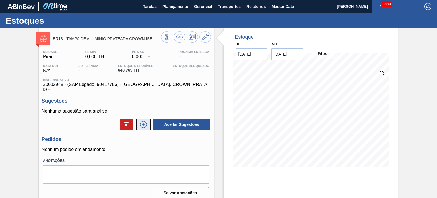
click at [144, 119] on button at bounding box center [143, 124] width 14 height 11
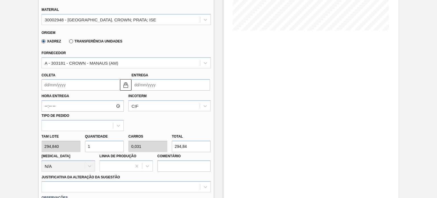
scroll to position [228, 0]
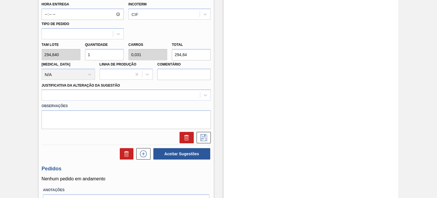
drag, startPoint x: 192, startPoint y: 51, endPoint x: 160, endPoint y: 55, distance: 32.5
click at [160, 55] on div "Tam lote 294,840 Quantidade 1 Carros 0,031 Total 294,84 [MEDICAL_DATA] N/A Linh…" at bounding box center [125, 59] width 173 height 41
type input "0,031"
type input "0,001"
type input "9"
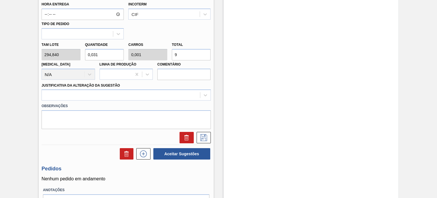
type input "0,319"
type input "0,01"
type input "94"
type input "3,215"
type input "0,1"
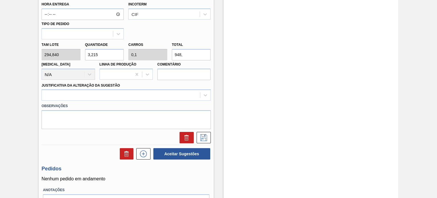
type input "948"
type input "0,319"
type input "0,01"
type input "94"
type input "0,031"
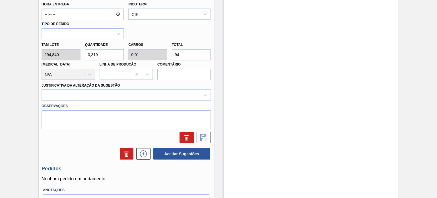
type input "0,001"
type input "9"
type input "0"
type input "0,02"
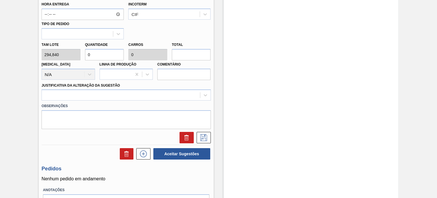
type input "0,001"
type input "6"
type input "0,217"
type input "0,007"
type input "64"
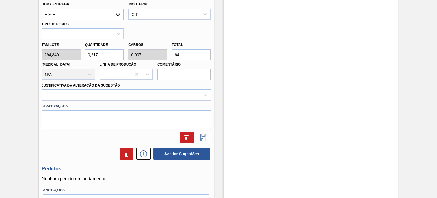
type input "2,198"
type input "0,069"
type input "648,"
type input "2,2"
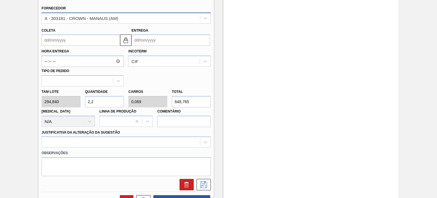
scroll to position [199, 0]
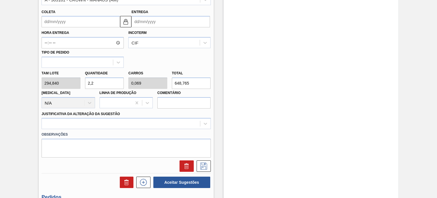
type input "648,765"
